Goal: Information Seeking & Learning: Check status

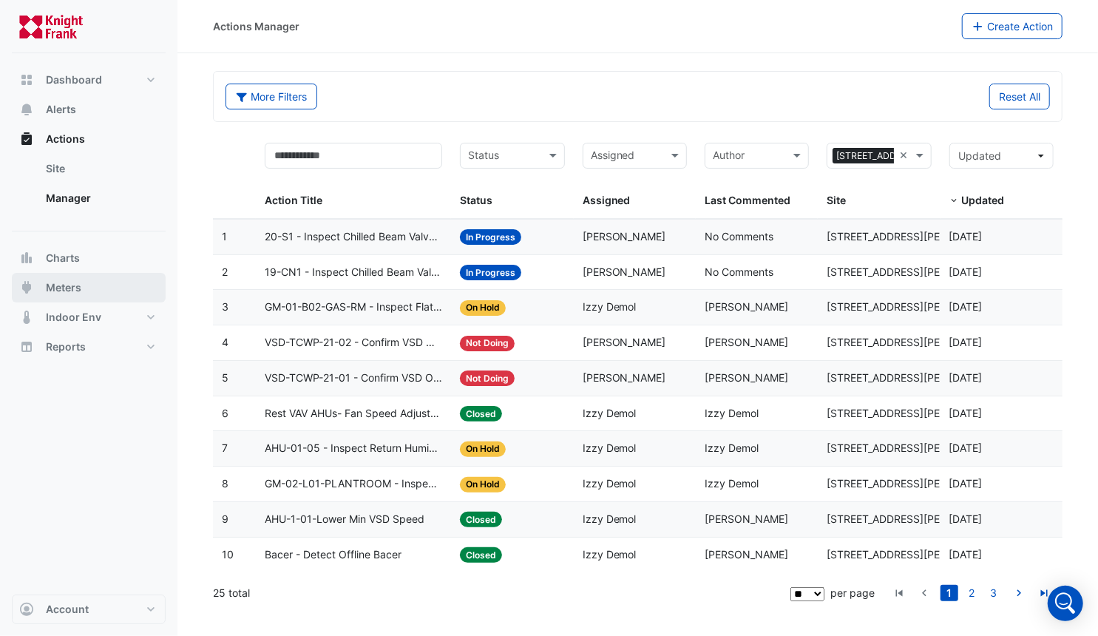
click at [62, 290] on span "Meters" at bounding box center [63, 287] width 35 height 15
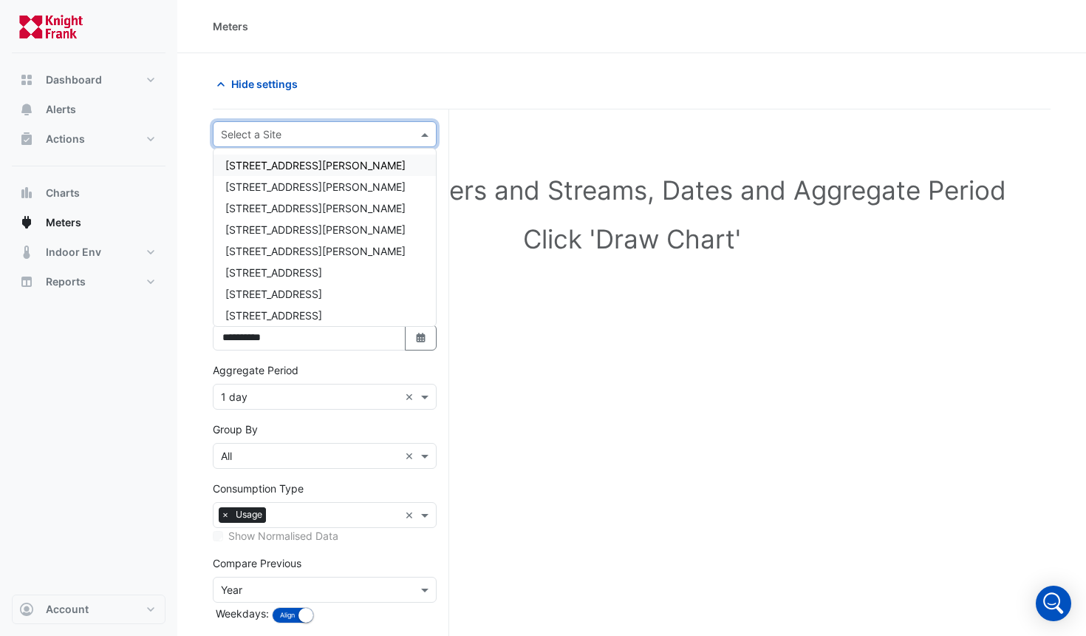
click at [424, 130] on span at bounding box center [427, 134] width 18 height 16
click at [281, 190] on span "[STREET_ADDRESS][PERSON_NAME]" at bounding box center [315, 186] width 180 height 13
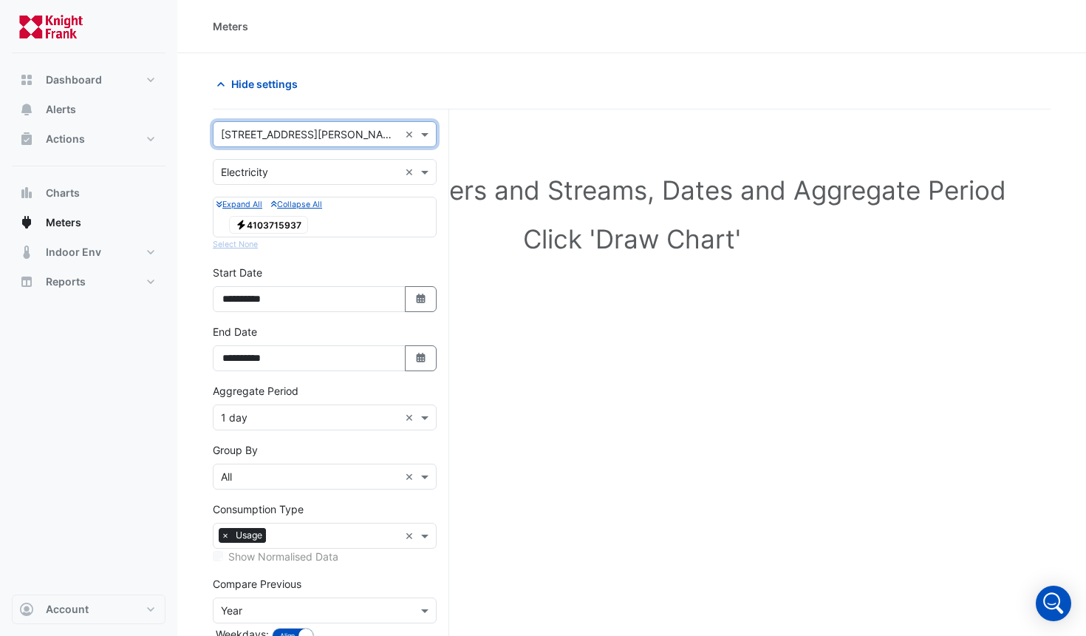
click at [264, 224] on span "Electricity 4103715937" at bounding box center [268, 225] width 79 height 18
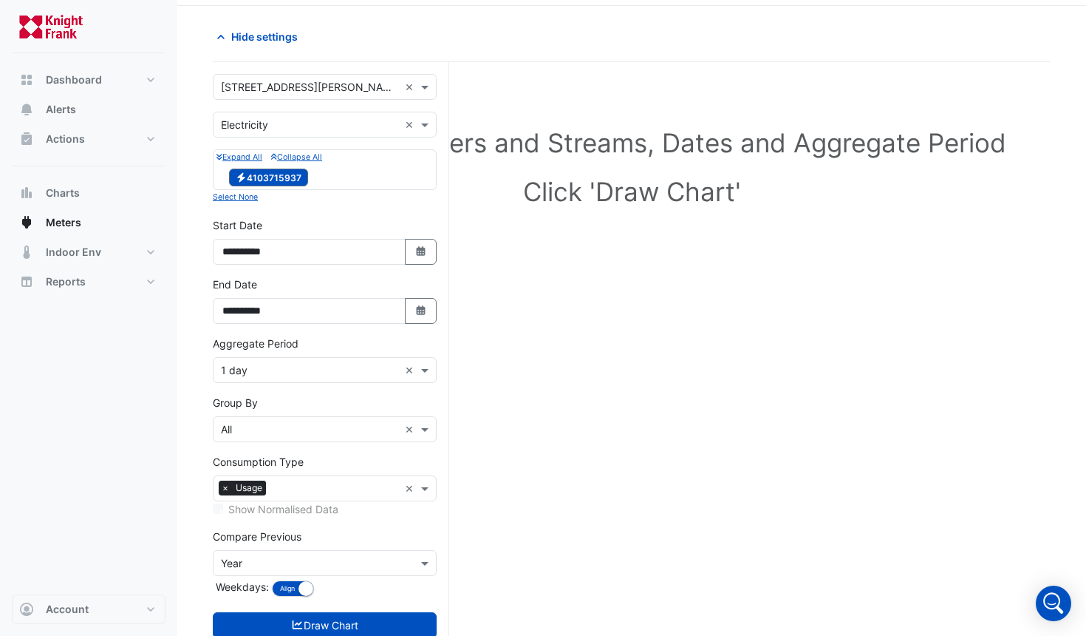
scroll to position [86, 0]
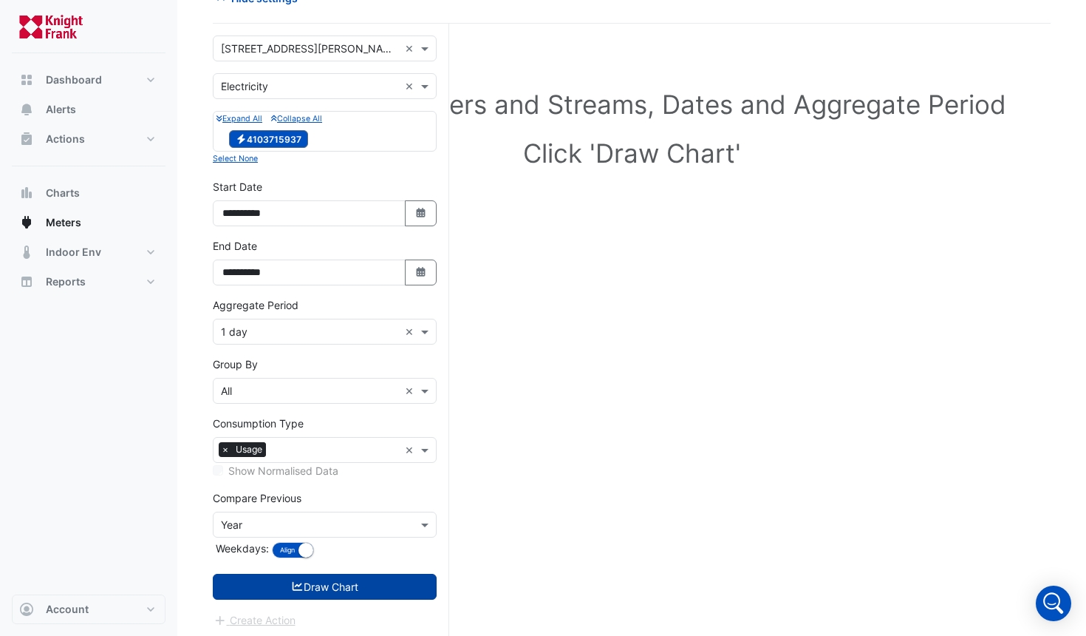
click at [306, 592] on button "Draw Chart" at bounding box center [325, 587] width 224 height 26
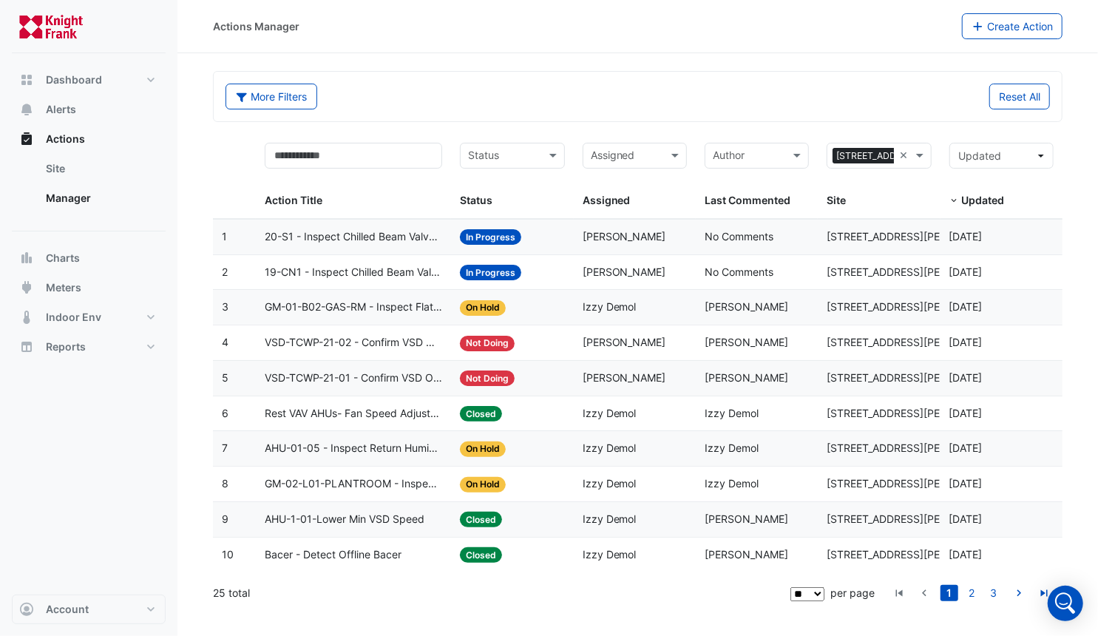
click at [347, 270] on span "19-CN1 - Inspect Chilled Beam Valve Stuck Open" at bounding box center [354, 272] width 178 height 17
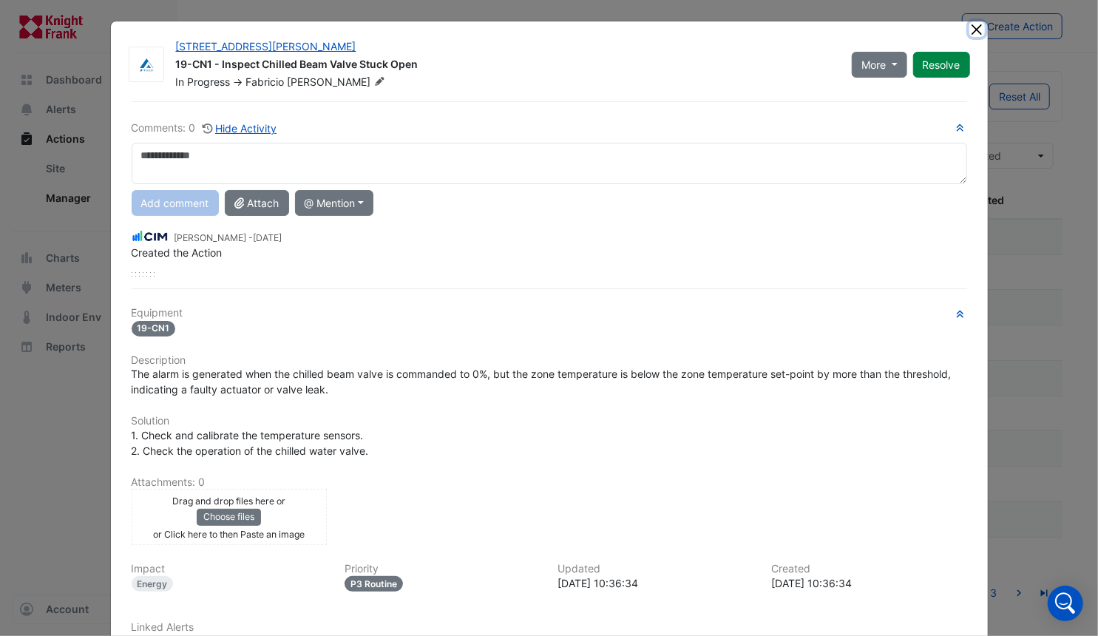
click at [969, 30] on button "Close" at bounding box center [977, 29] width 16 height 16
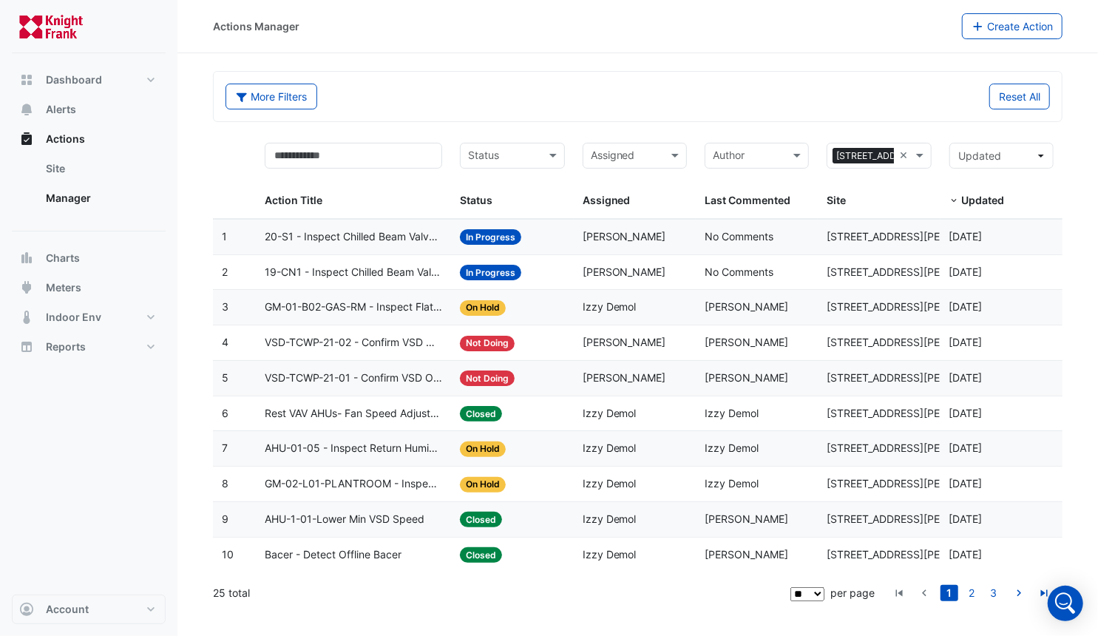
click at [339, 230] on span "20-S1 - Inspect Chilled Beam Valve Stuck Open" at bounding box center [354, 236] width 178 height 17
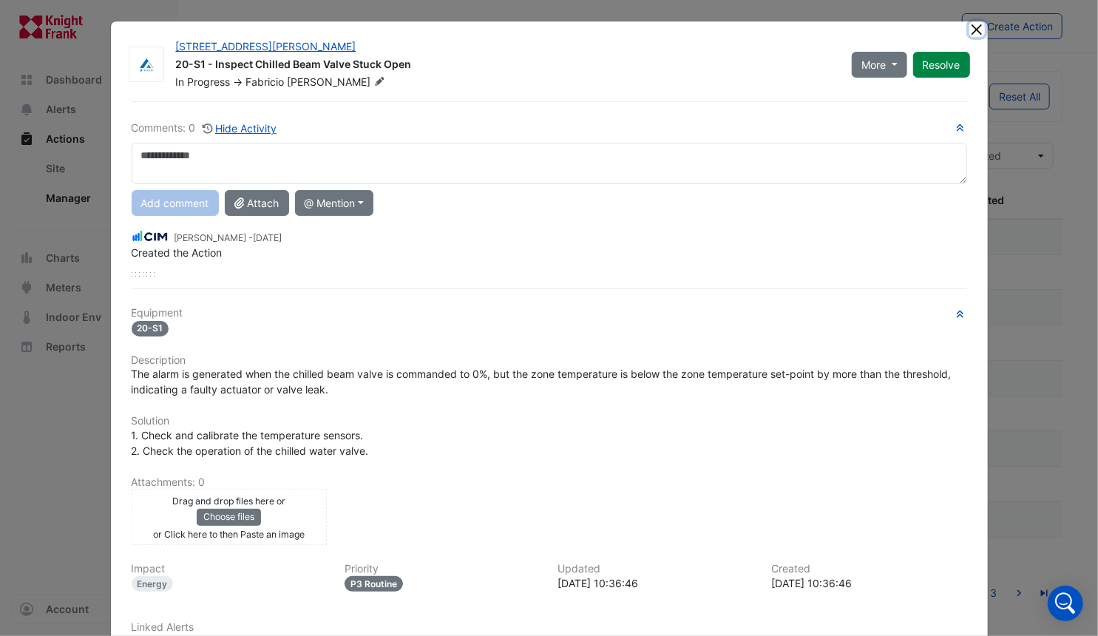
click at [971, 24] on button "Close" at bounding box center [977, 29] width 16 height 16
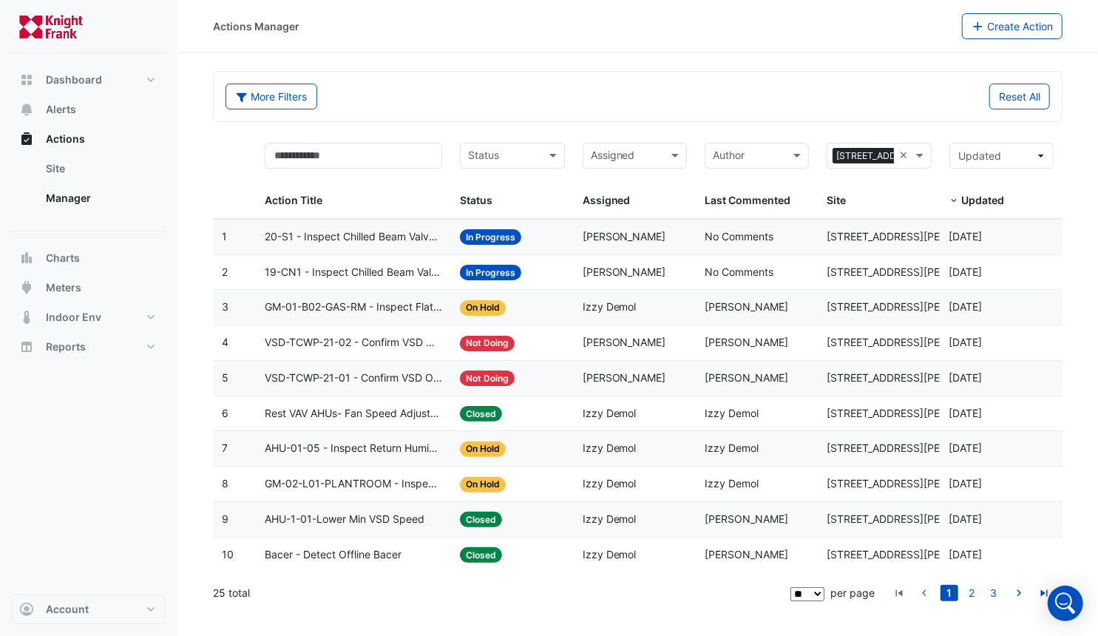
click at [341, 309] on span "GM-01-B02-GAS-RM - Inspect Flatlined Gas Sub-Meter" at bounding box center [354, 307] width 178 height 17
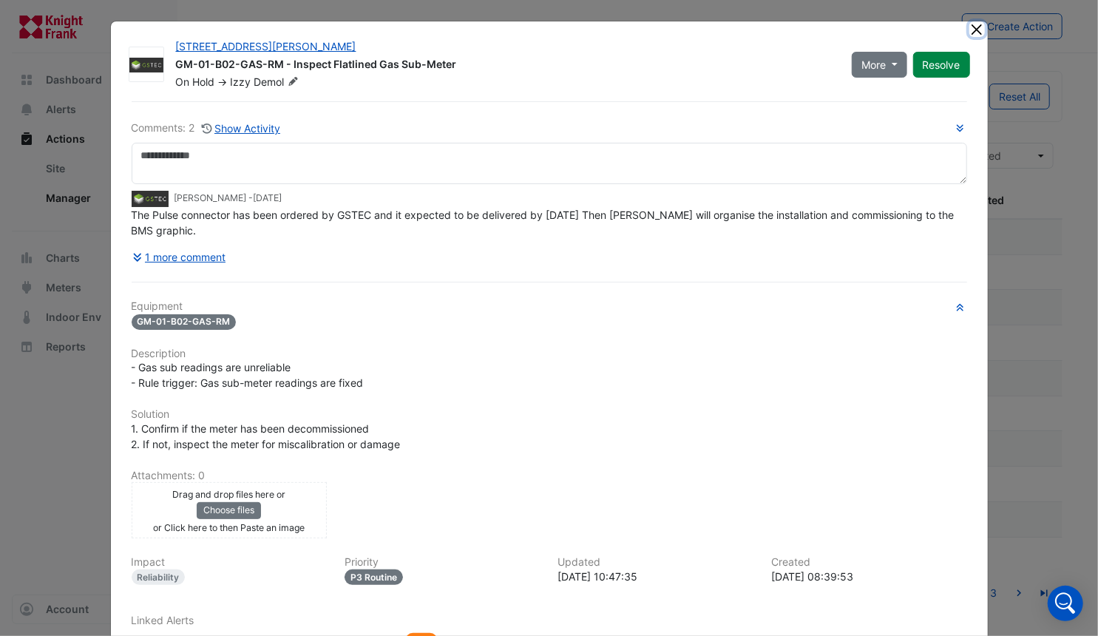
click at [969, 27] on button "Close" at bounding box center [977, 29] width 16 height 16
